Goal: Information Seeking & Learning: Learn about a topic

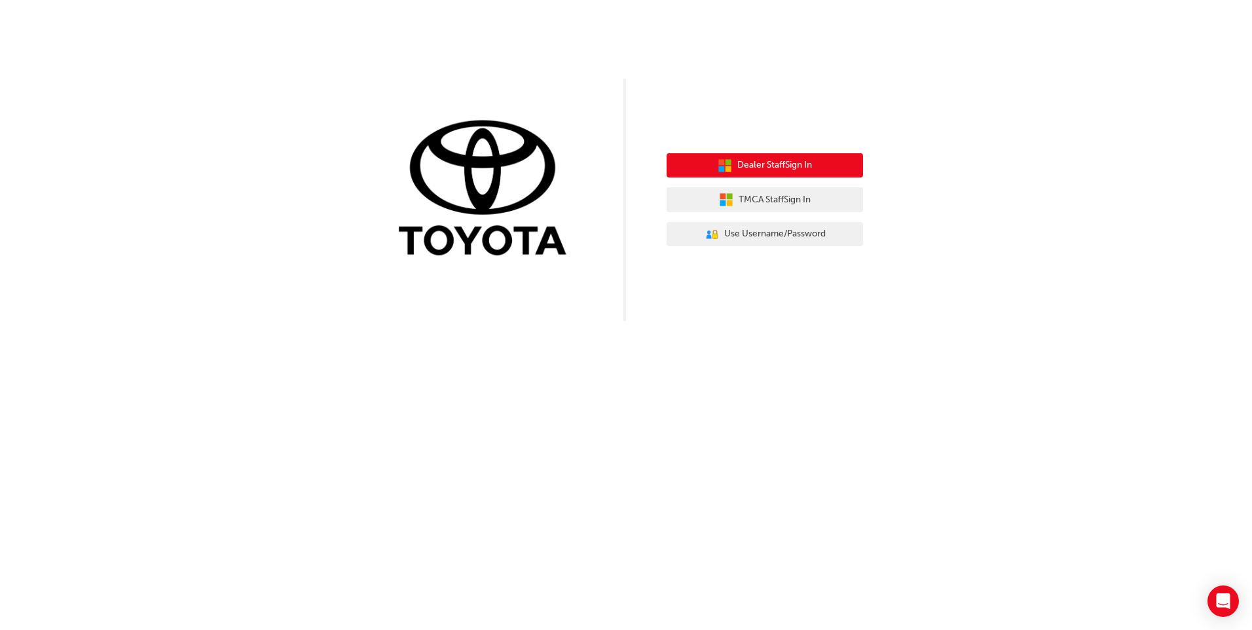
click at [766, 162] on span "Dealer Staff Sign In" at bounding box center [774, 165] width 75 height 15
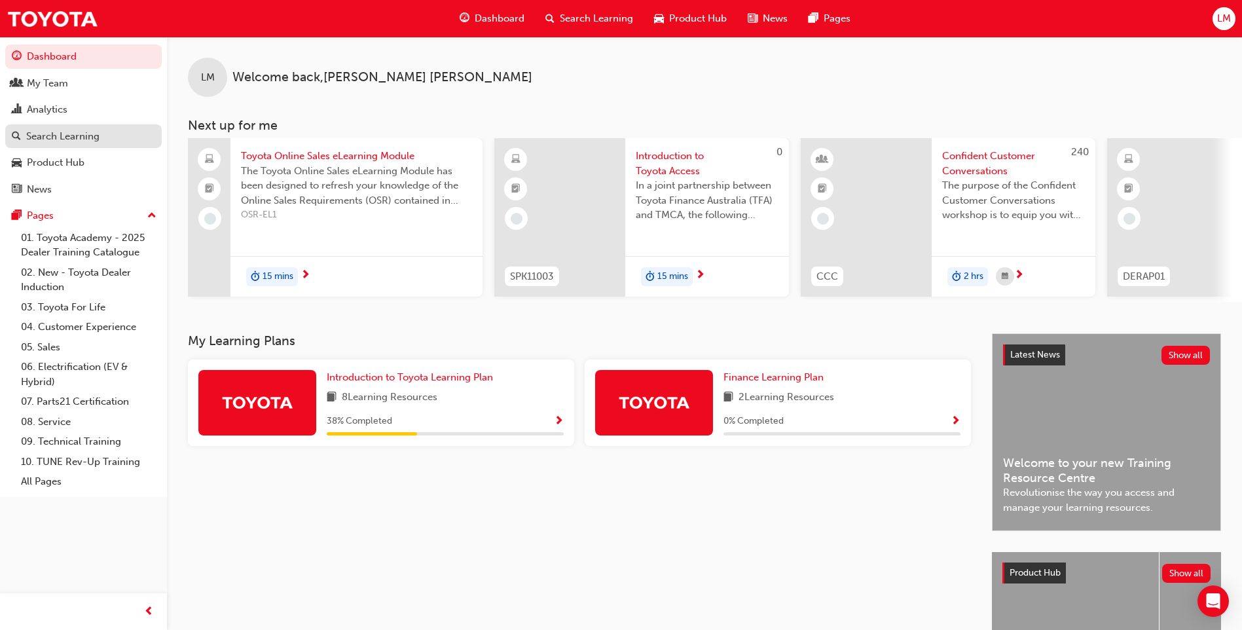
click at [71, 136] on div "Search Learning" at bounding box center [62, 136] width 73 height 15
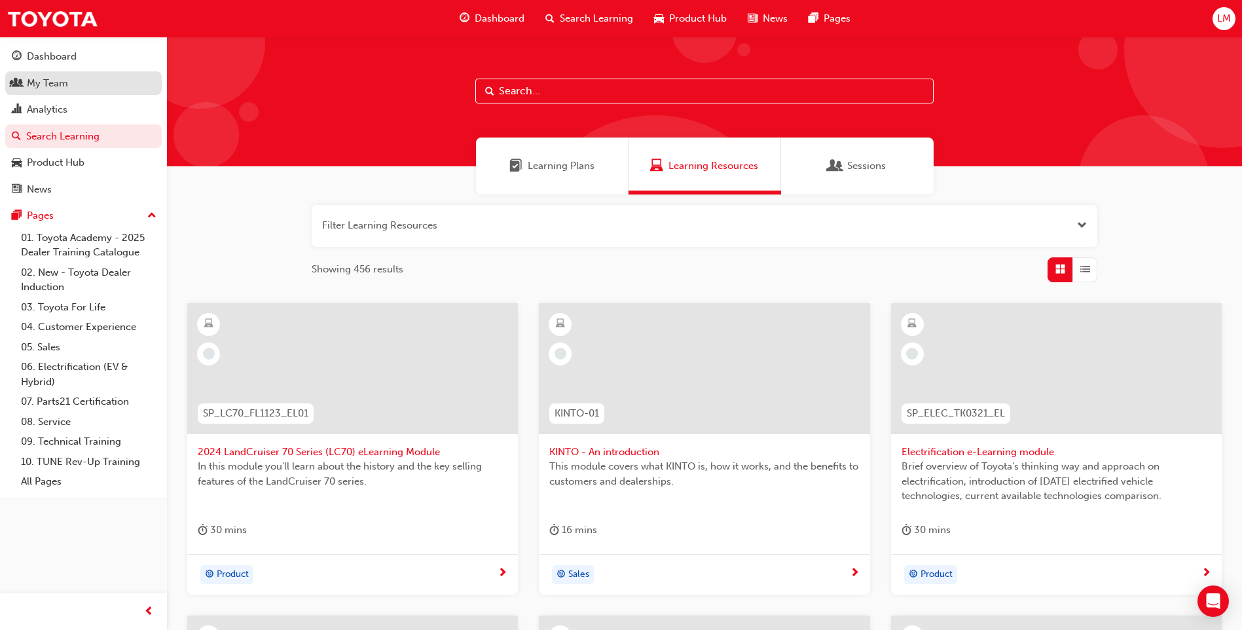
click at [58, 86] on div "My Team" at bounding box center [47, 83] width 41 height 15
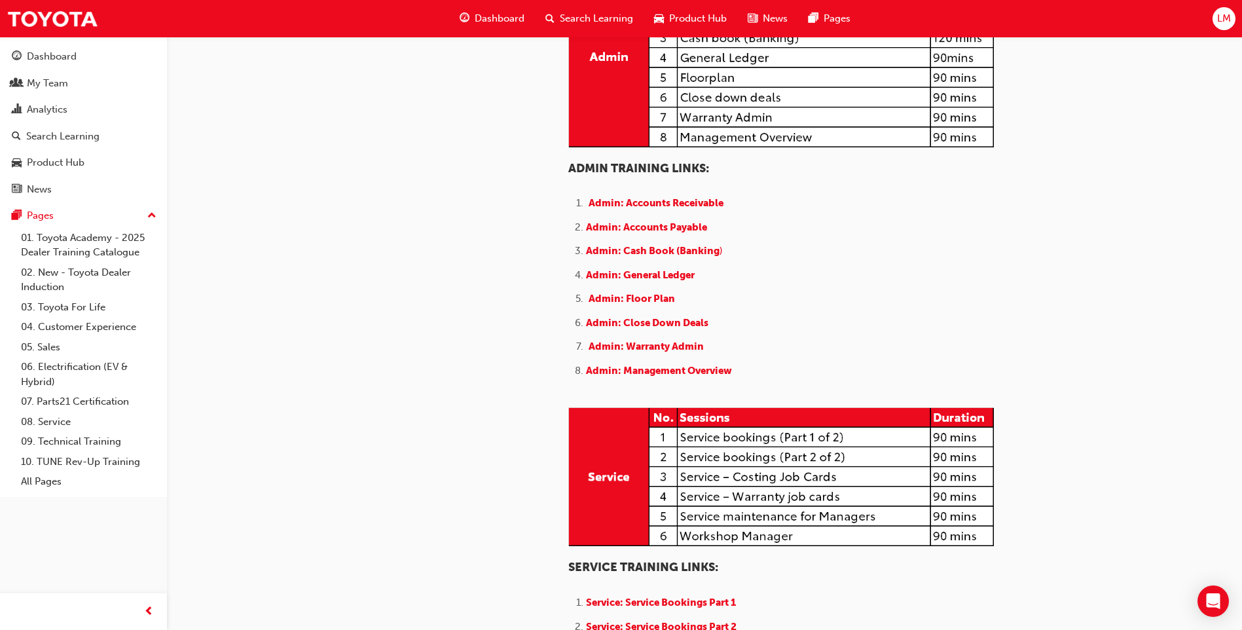
scroll to position [493, 0]
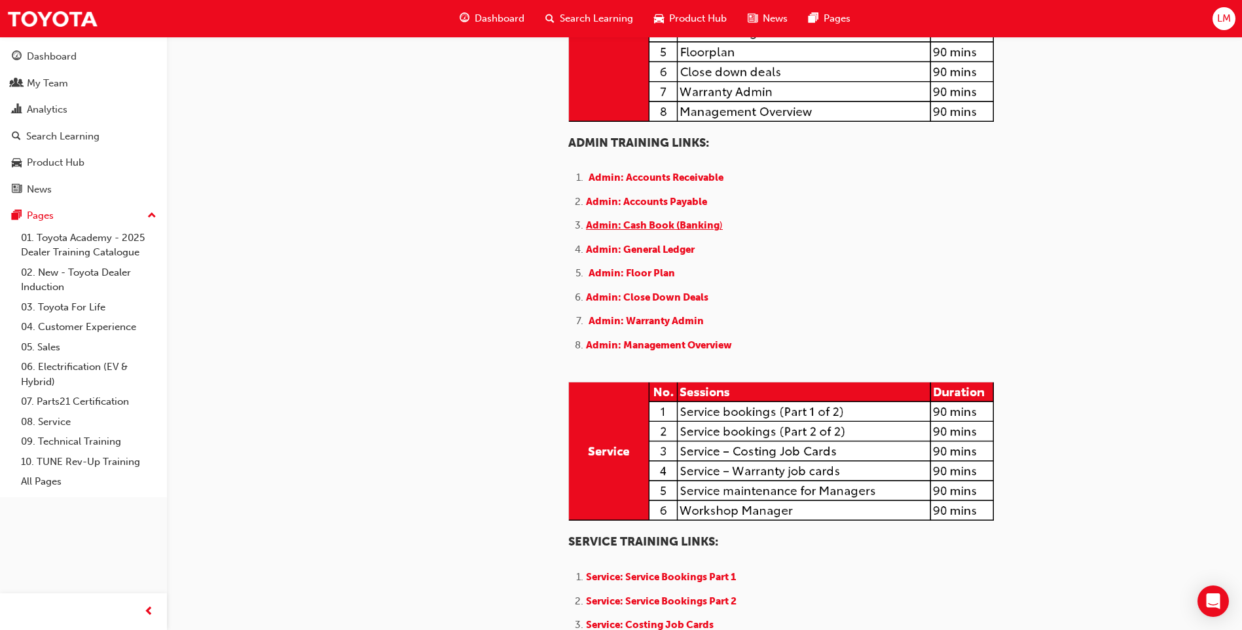
click at [693, 231] on span "Admin: Cash Book (Banking" at bounding box center [653, 225] width 134 height 12
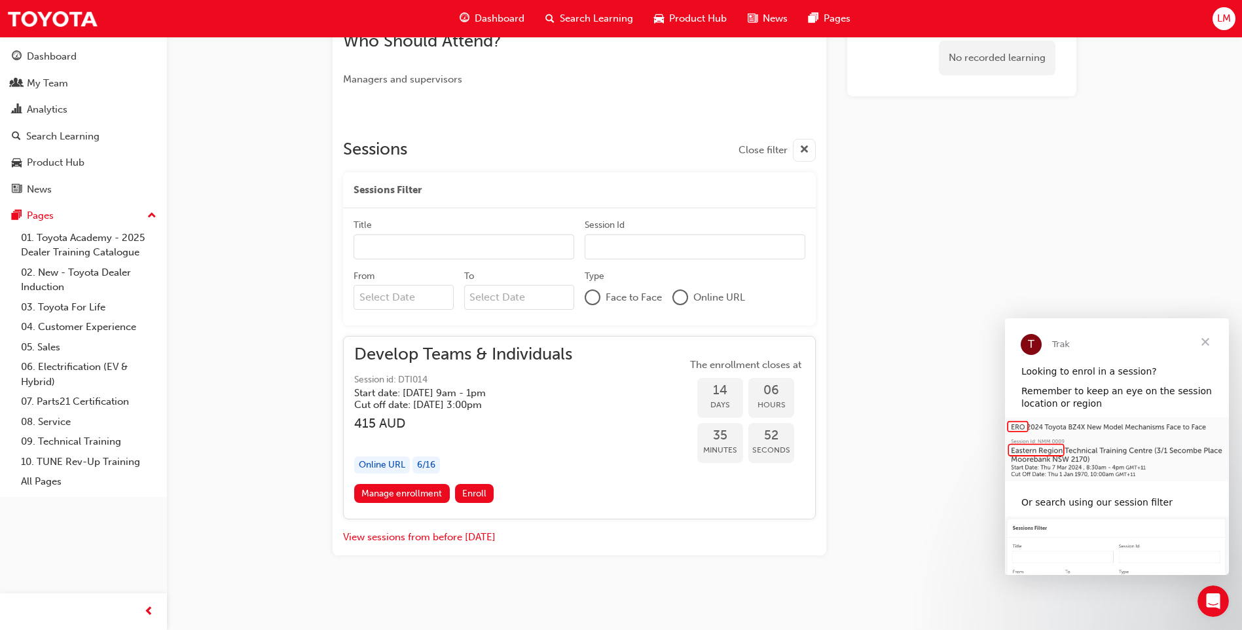
click at [1205, 340] on span "Close" at bounding box center [1205, 341] width 47 height 47
